Goal: Task Accomplishment & Management: Manage account settings

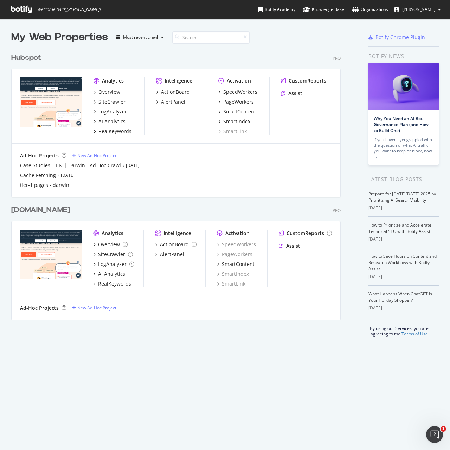
scroll to position [445, 440]
click at [32, 53] on div "Hubspot" at bounding box center [26, 58] width 30 height 10
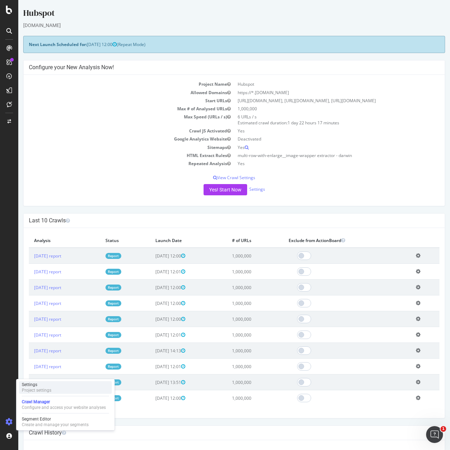
click at [59, 390] on div "Settings Project settings" at bounding box center [65, 388] width 93 height 13
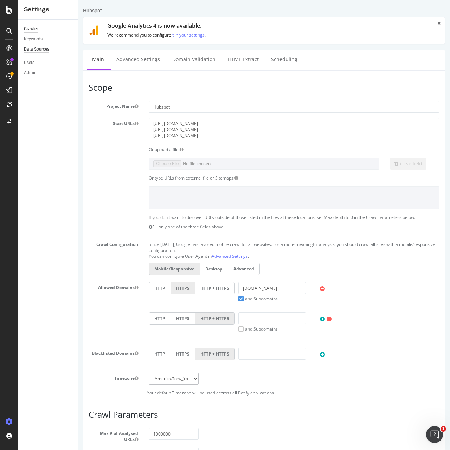
click at [29, 47] on div "Data Sources" at bounding box center [36, 49] width 25 height 7
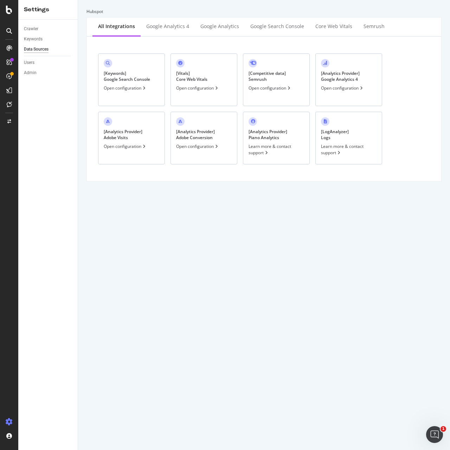
click at [132, 83] on div "[ Keywords ] Google Search Console Open configuration" at bounding box center [131, 79] width 67 height 53
